Goal: Task Accomplishment & Management: Use online tool/utility

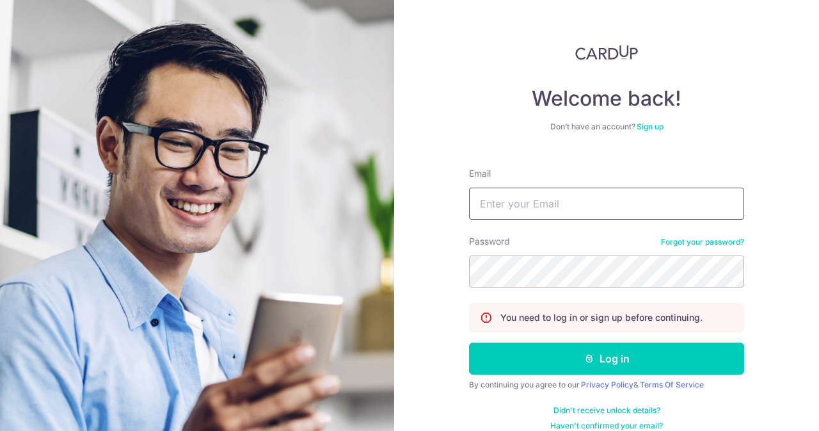
click at [536, 203] on input "Email" at bounding box center [606, 204] width 275 height 32
type input "[EMAIL_ADDRESS][DOMAIN_NAME]"
click at [469, 342] on button "Log in" at bounding box center [606, 358] width 275 height 32
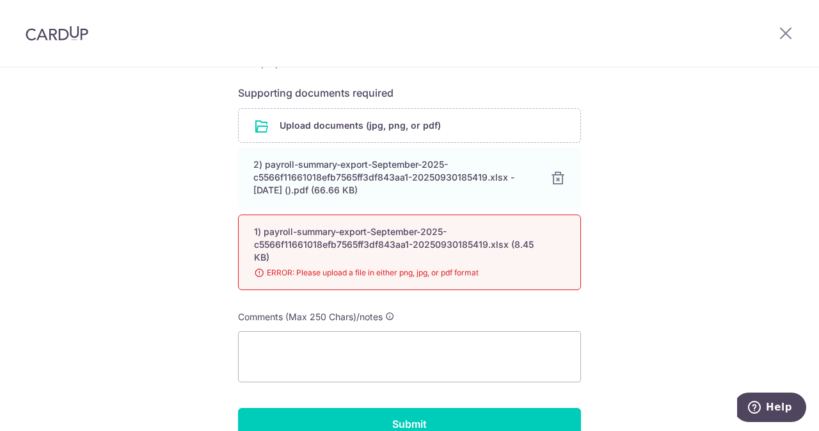
scroll to position [348, 0]
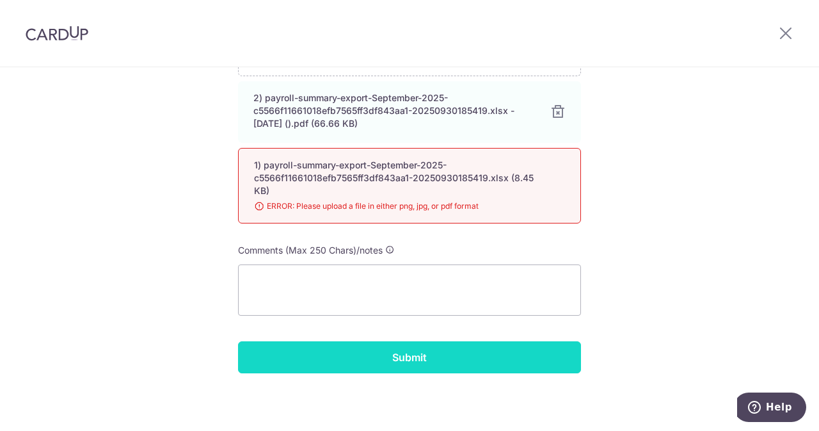
click at [436, 355] on input "Submit" at bounding box center [409, 357] width 343 height 32
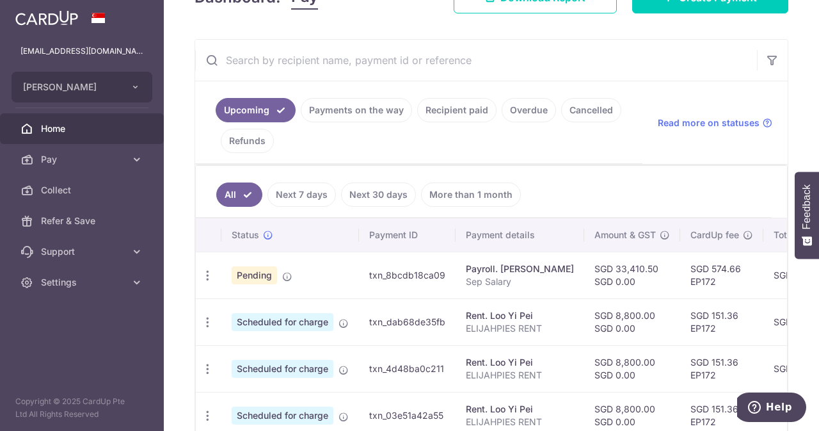
scroll to position [251, 0]
click at [449, 428] on td "txn_03e51a42a55" at bounding box center [407, 414] width 97 height 47
